Goal: Task Accomplishment & Management: Manage account settings

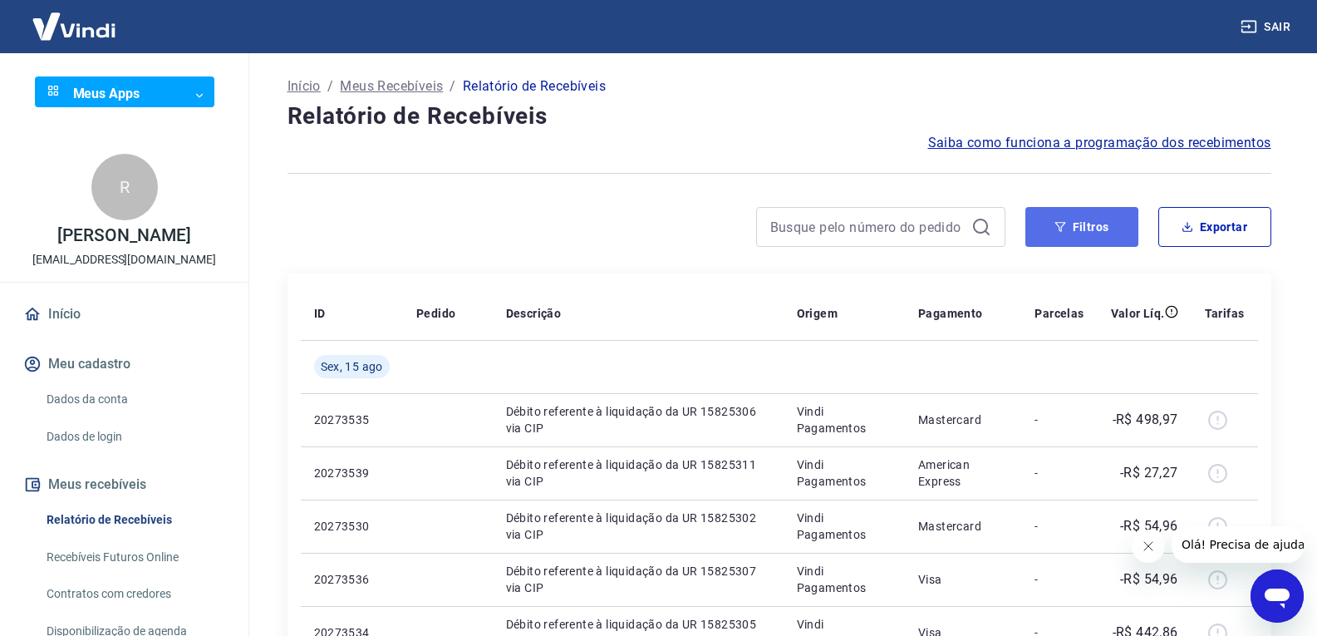
click at [1104, 237] on button "Filtros" at bounding box center [1082, 227] width 113 height 40
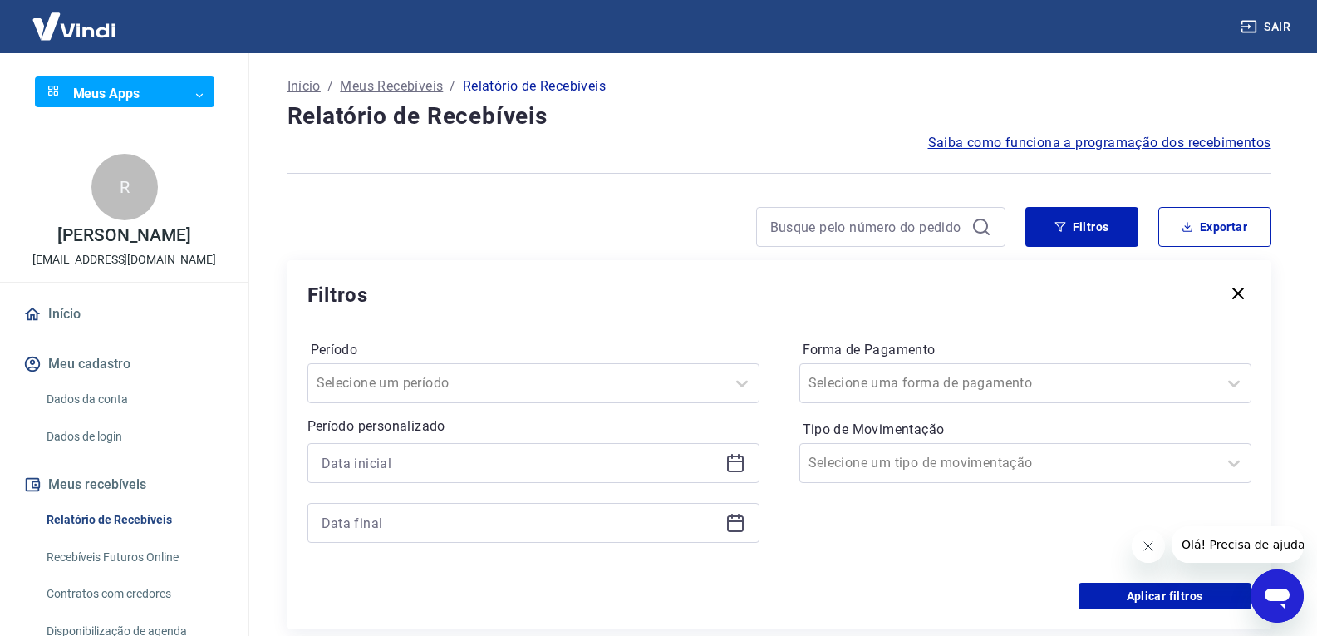
click at [733, 469] on icon at bounding box center [736, 463] width 20 height 20
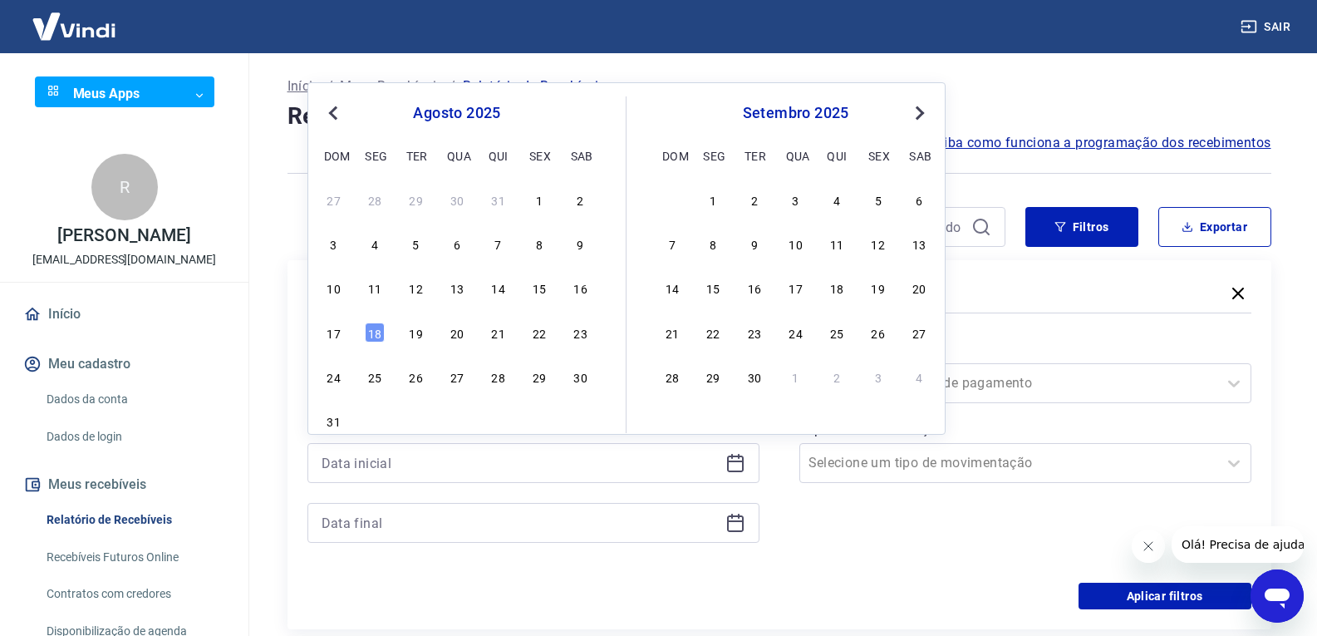
click at [335, 111] on span "Previous Month" at bounding box center [335, 112] width 0 height 19
click at [412, 203] on div "1" at bounding box center [416, 200] width 20 height 20
type input "[DATE]"
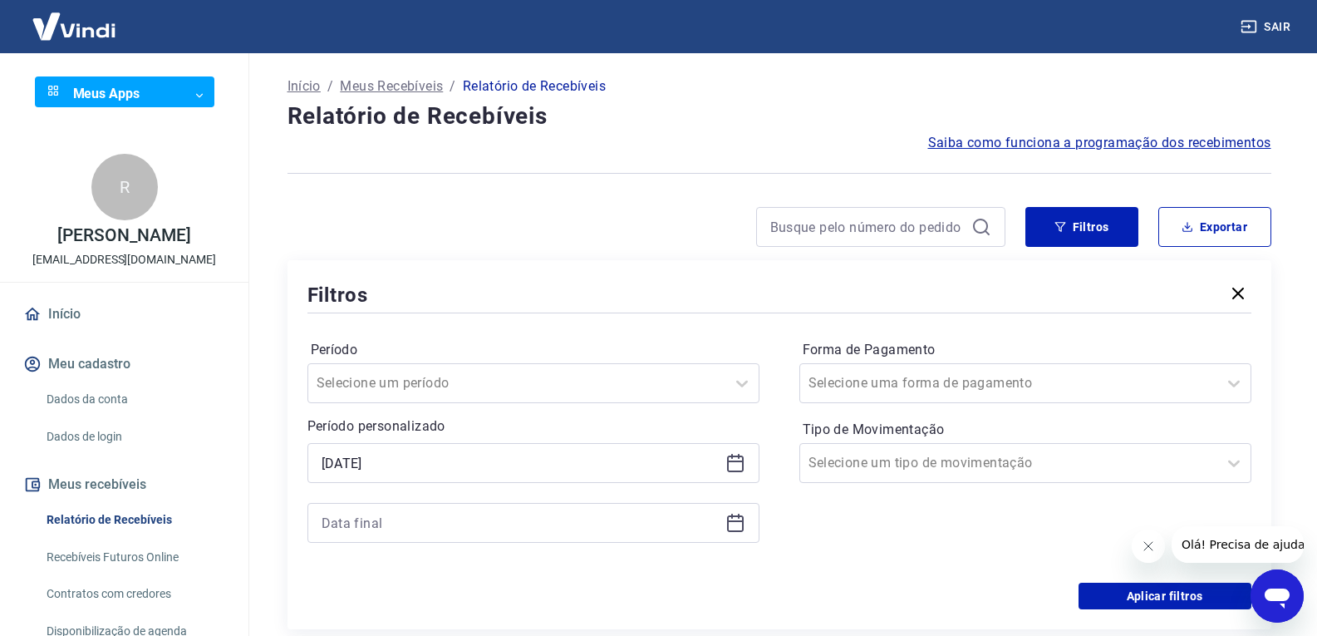
click at [736, 532] on icon at bounding box center [735, 523] width 17 height 17
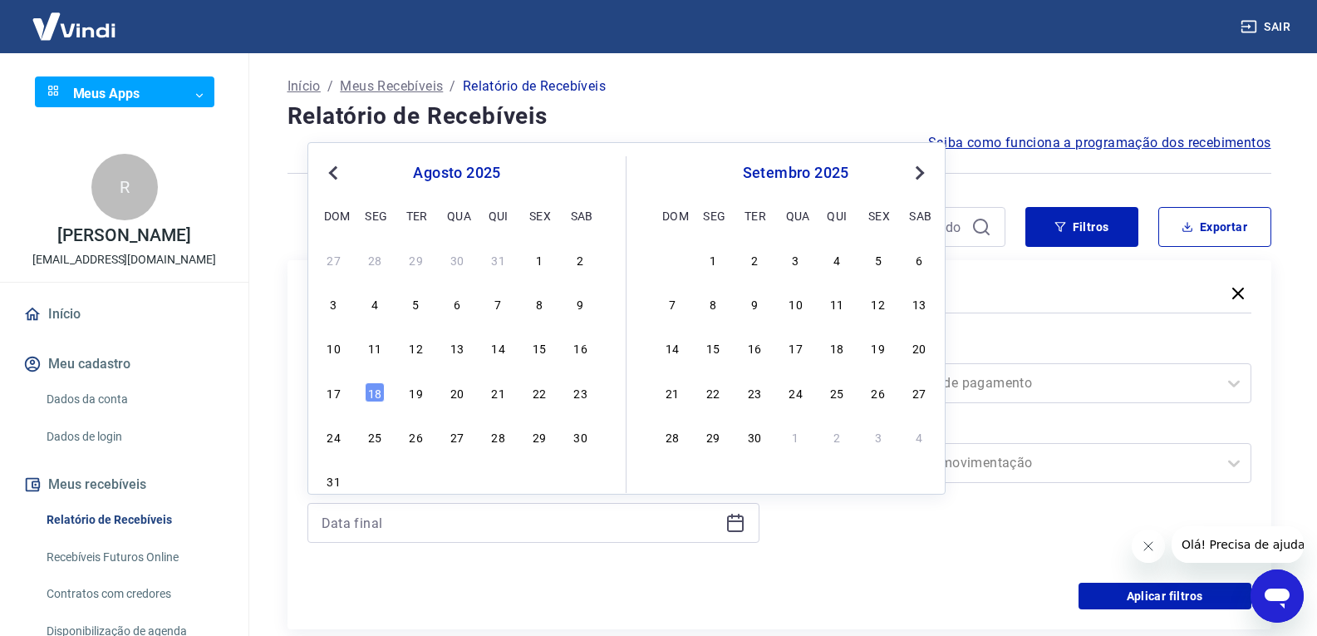
click at [327, 168] on button "Previous Month" at bounding box center [333, 173] width 20 height 20
click at [492, 444] on div "31" at bounding box center [499, 436] width 20 height 20
type input "[DATE]"
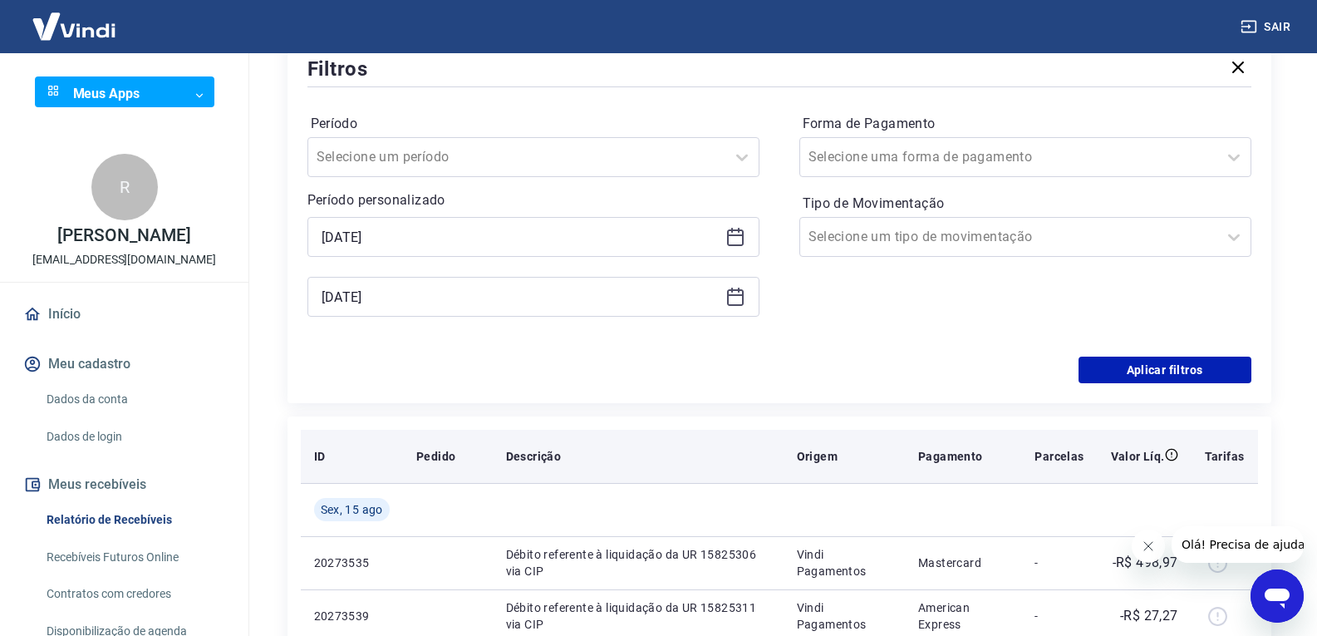
scroll to position [249, 0]
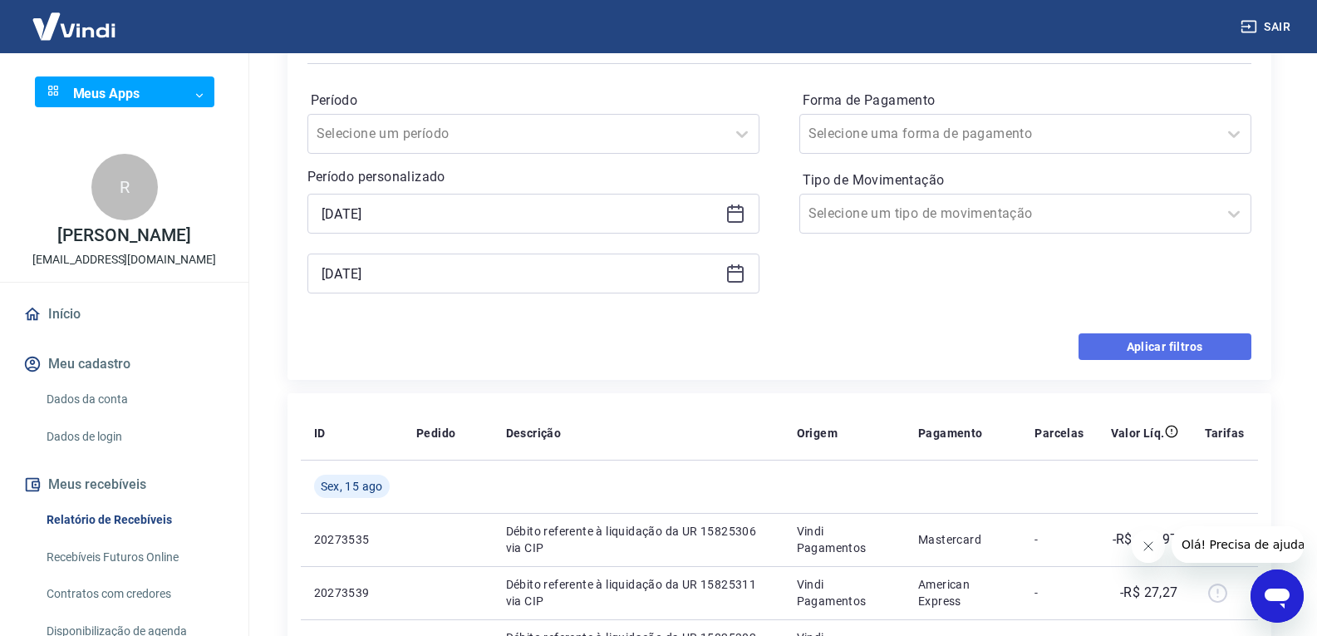
click at [1119, 349] on button "Aplicar filtros" at bounding box center [1165, 346] width 173 height 27
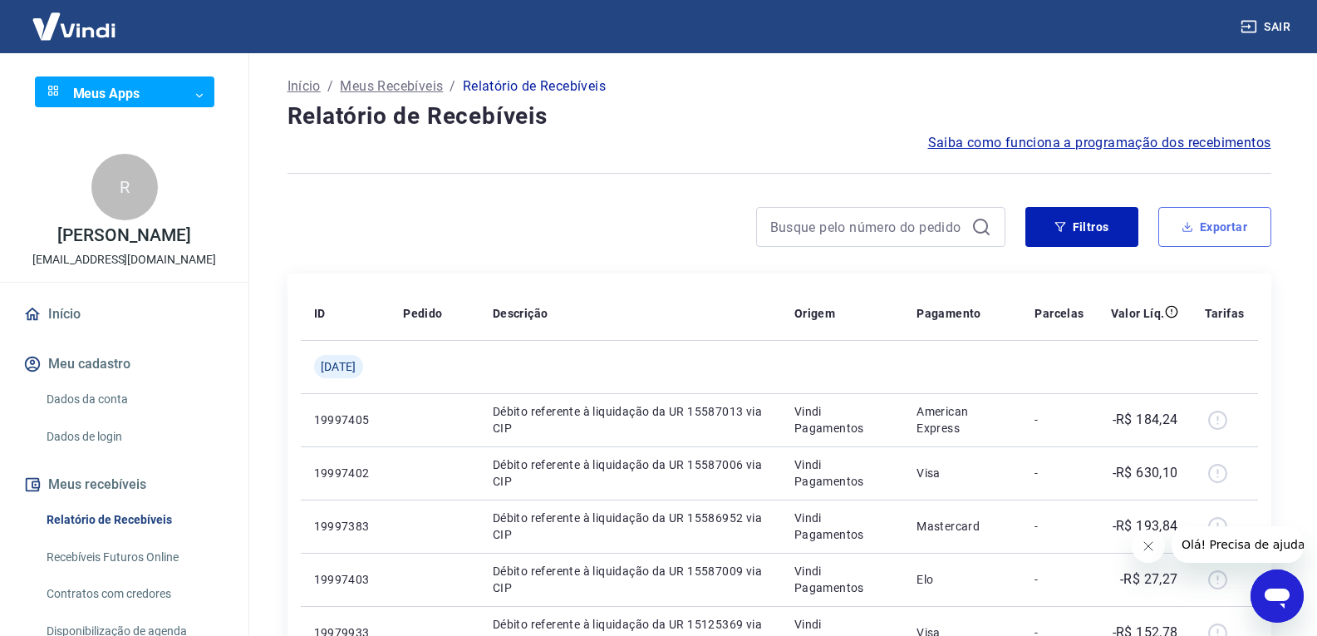
click at [1212, 239] on button "Exportar" at bounding box center [1215, 227] width 113 height 40
type input "[DATE]"
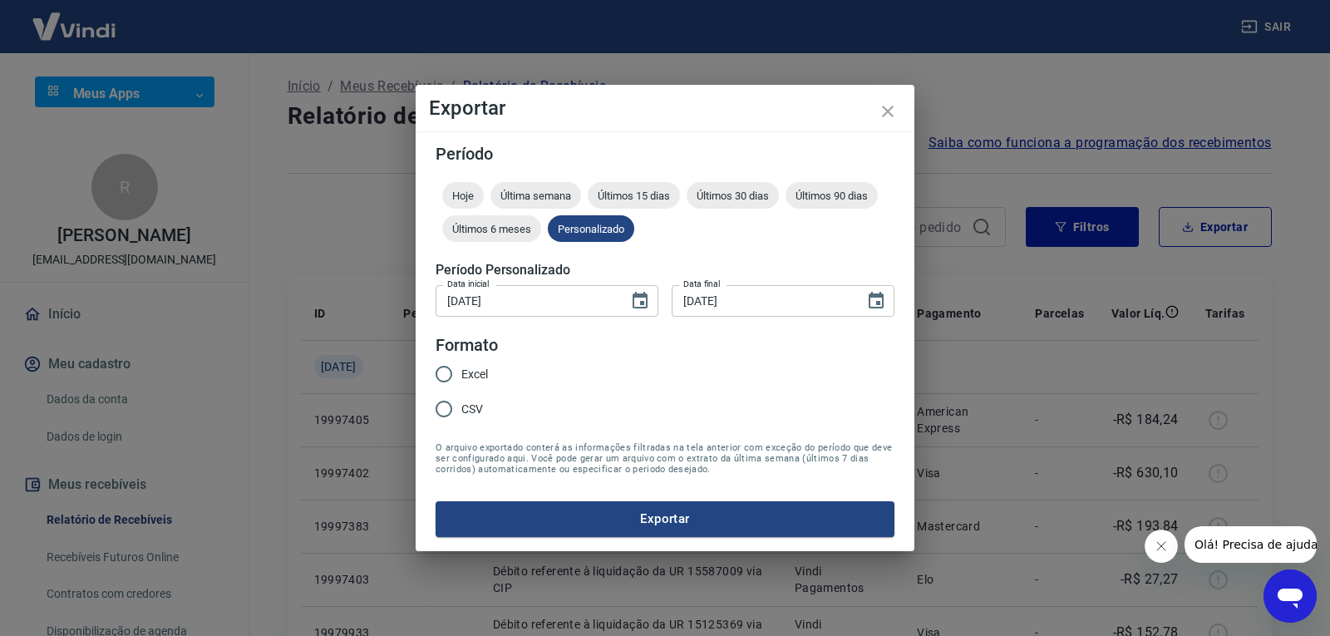
click at [445, 373] on input "Excel" at bounding box center [443, 374] width 35 height 35
radio input "true"
click at [628, 513] on button "Exportar" at bounding box center [665, 518] width 459 height 35
